Goal: Consume media (video, audio)

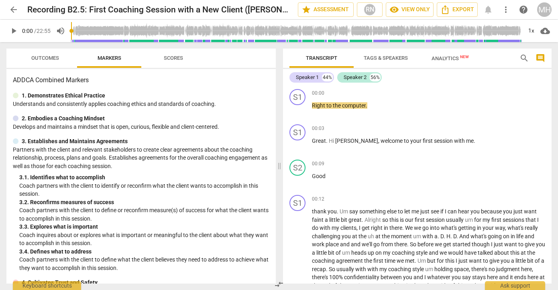
click at [14, 29] on span "play_arrow" at bounding box center [14, 31] width 10 height 10
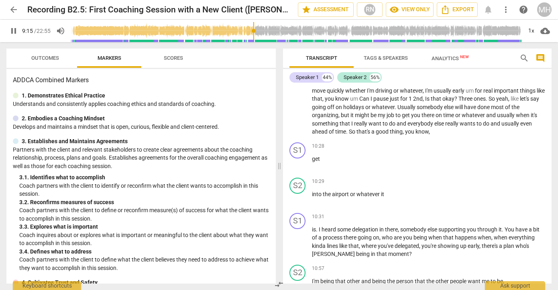
scroll to position [1276, 0]
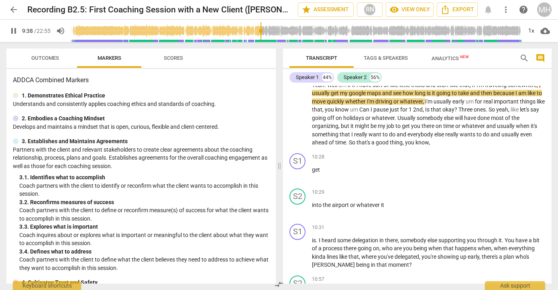
click at [18, 31] on span "pause" at bounding box center [14, 31] width 10 height 10
click at [12, 30] on span "play_arrow" at bounding box center [14, 31] width 10 height 10
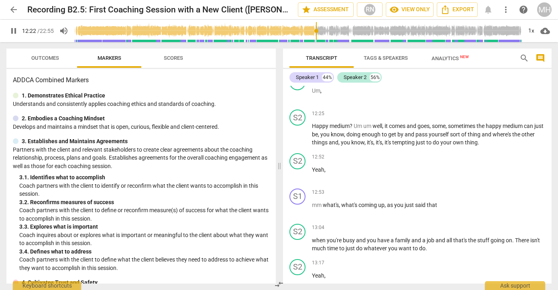
scroll to position [1754, 0]
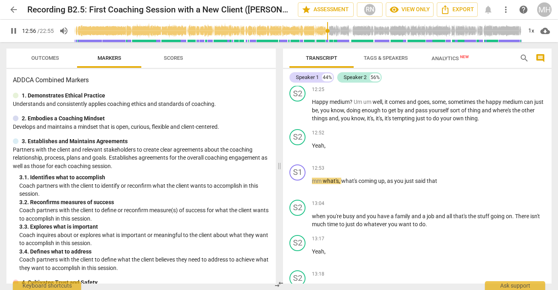
click at [13, 30] on span "pause" at bounding box center [14, 31] width 10 height 10
click at [13, 30] on span "play_arrow" at bounding box center [14, 31] width 10 height 10
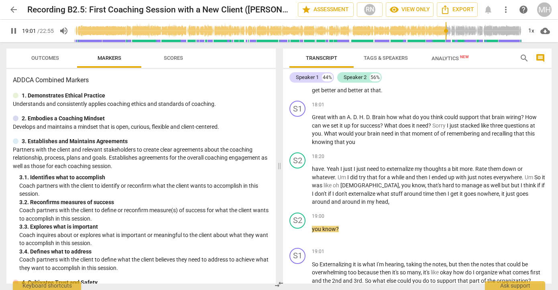
scroll to position [2560, 0]
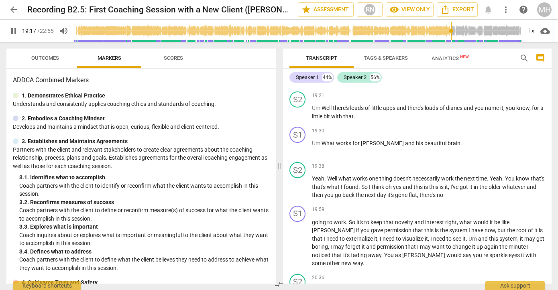
click at [10, 28] on span "pause" at bounding box center [14, 31] width 10 height 10
click at [10, 28] on span "play_arrow" at bounding box center [14, 31] width 10 height 10
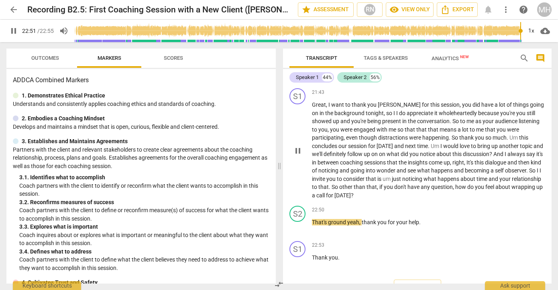
scroll to position [3026, 0]
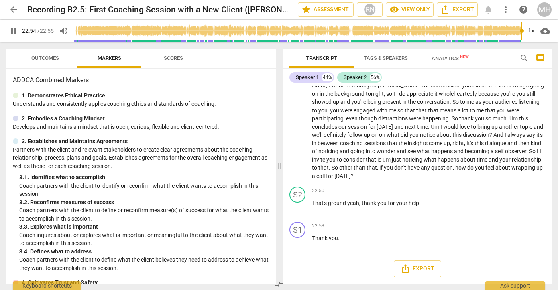
type input "1375"
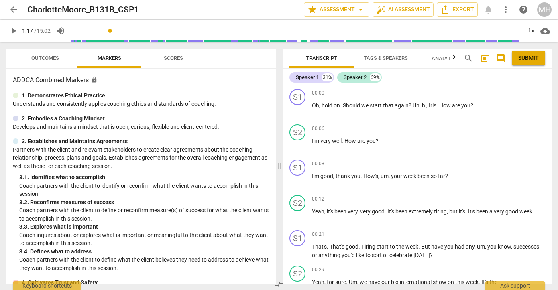
scroll to position [231, 0]
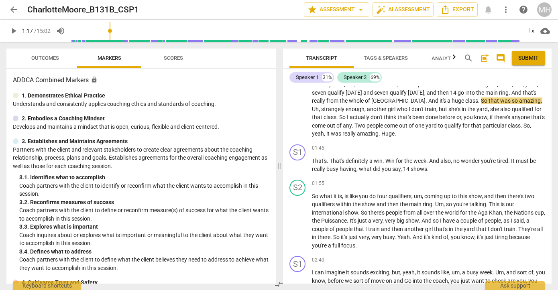
type input "77"
